Goal: Navigation & Orientation: Find specific page/section

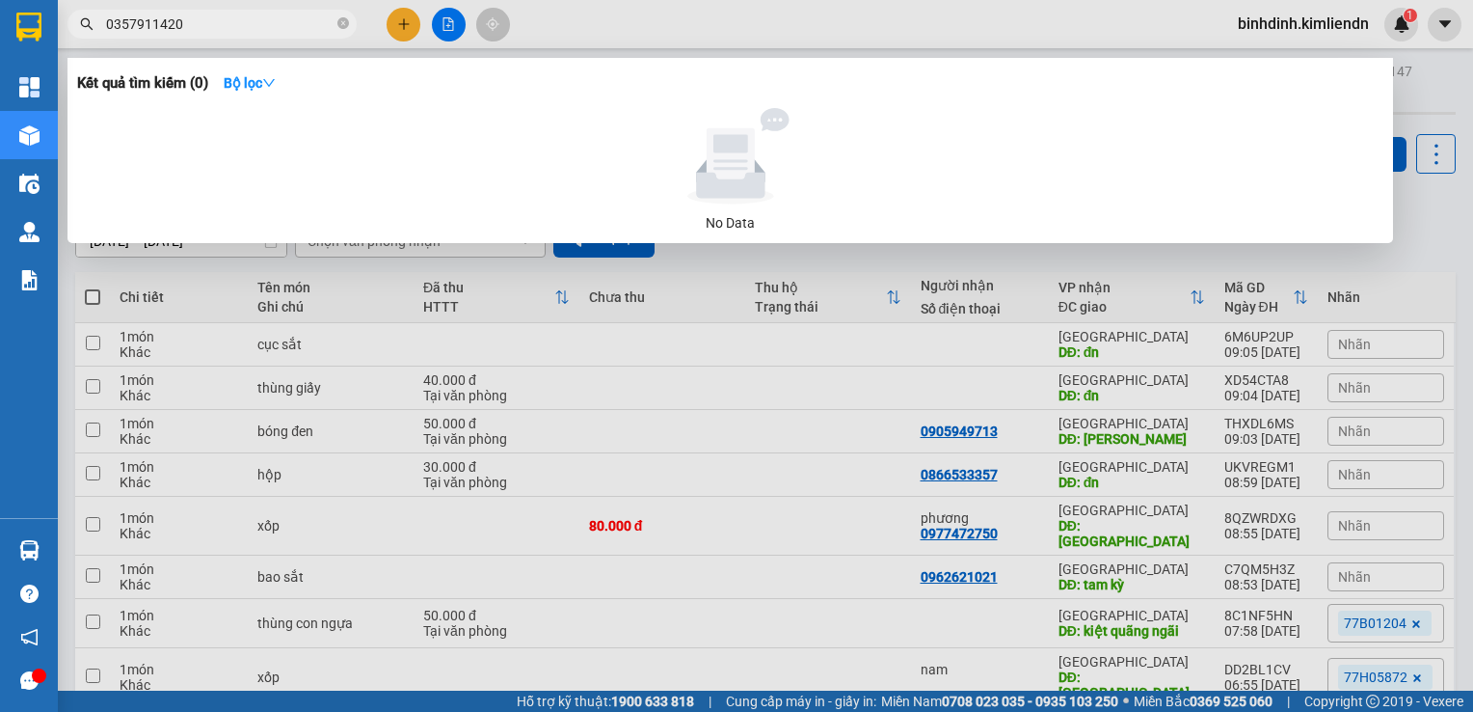
click at [1329, 306] on div at bounding box center [736, 356] width 1473 height 712
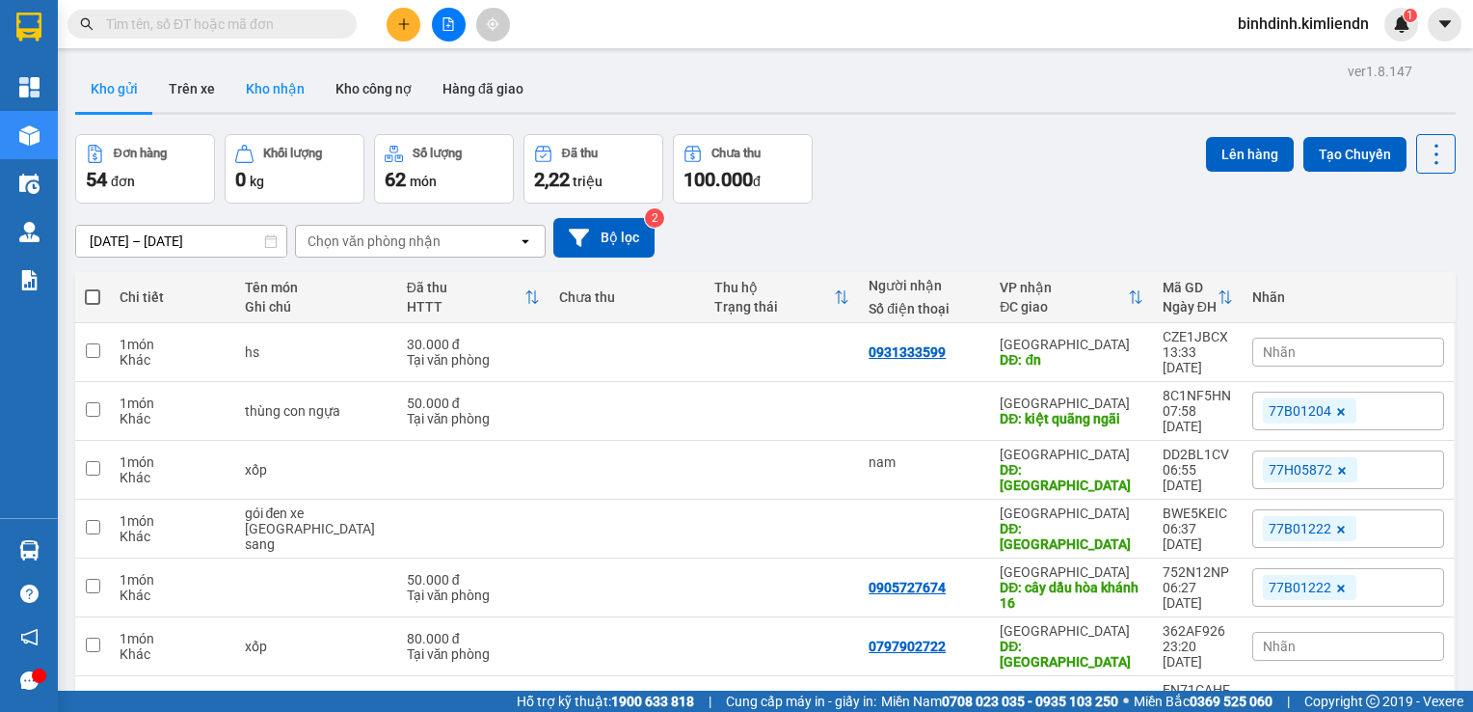
click at [276, 108] on button "Kho nhận" at bounding box center [275, 89] width 90 height 46
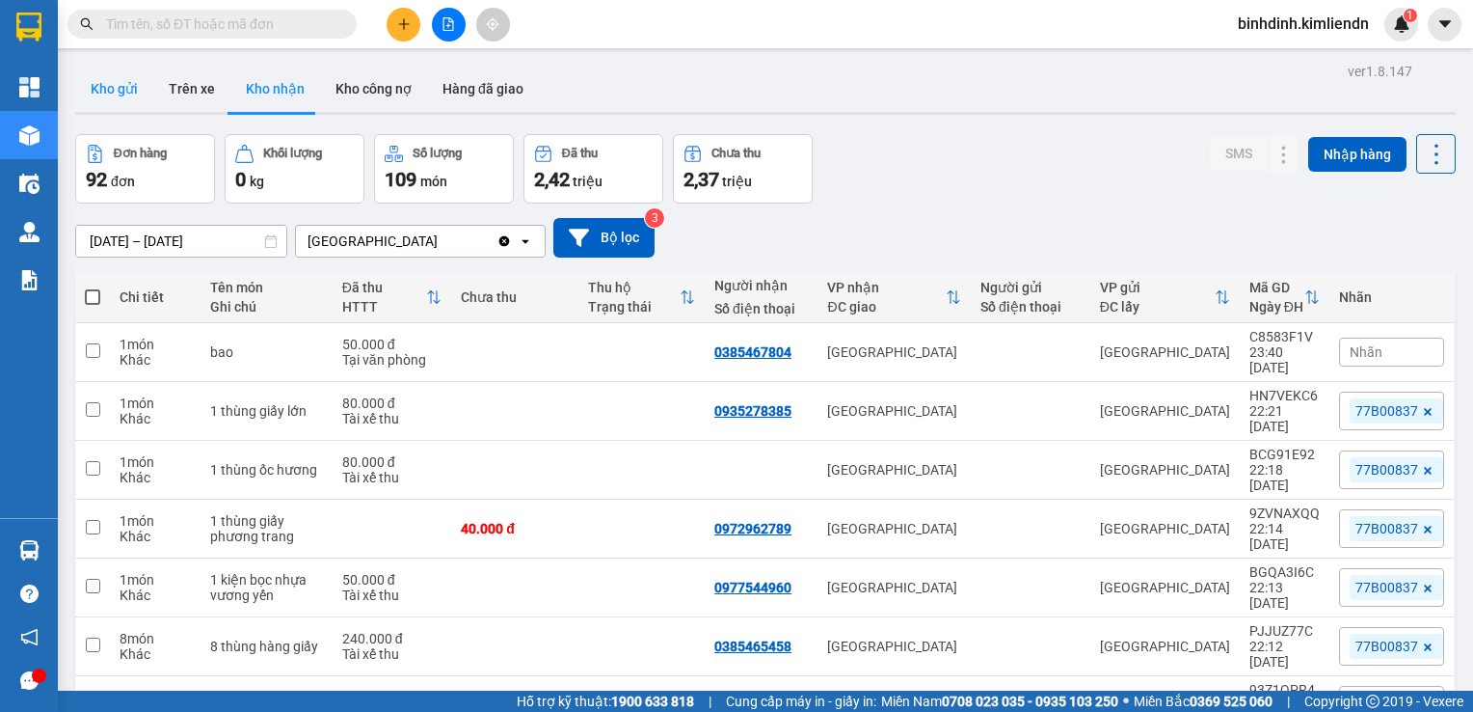
click at [143, 95] on button "Kho gửi" at bounding box center [114, 89] width 78 height 46
